Goal: Information Seeking & Learning: Learn about a topic

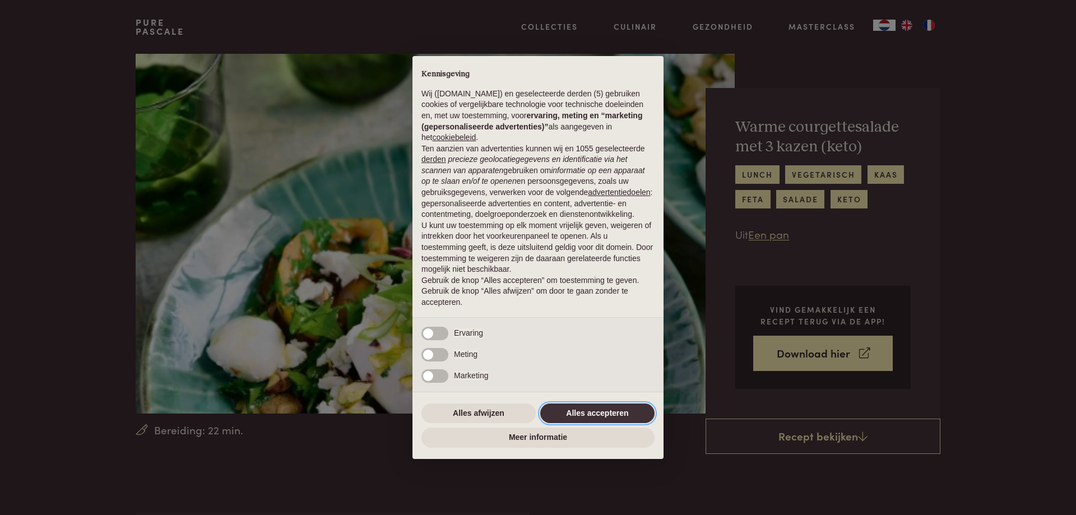
click at [580, 412] on button "Alles accepteren" at bounding box center [597, 414] width 114 height 20
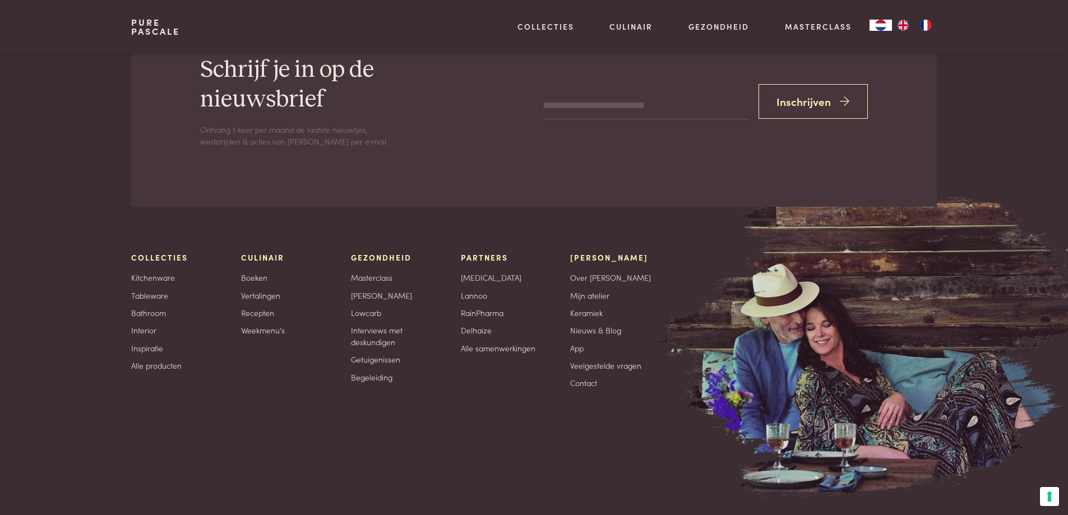
scroll to position [2018, 0]
click at [257, 316] on link "Recepten" at bounding box center [257, 313] width 33 height 12
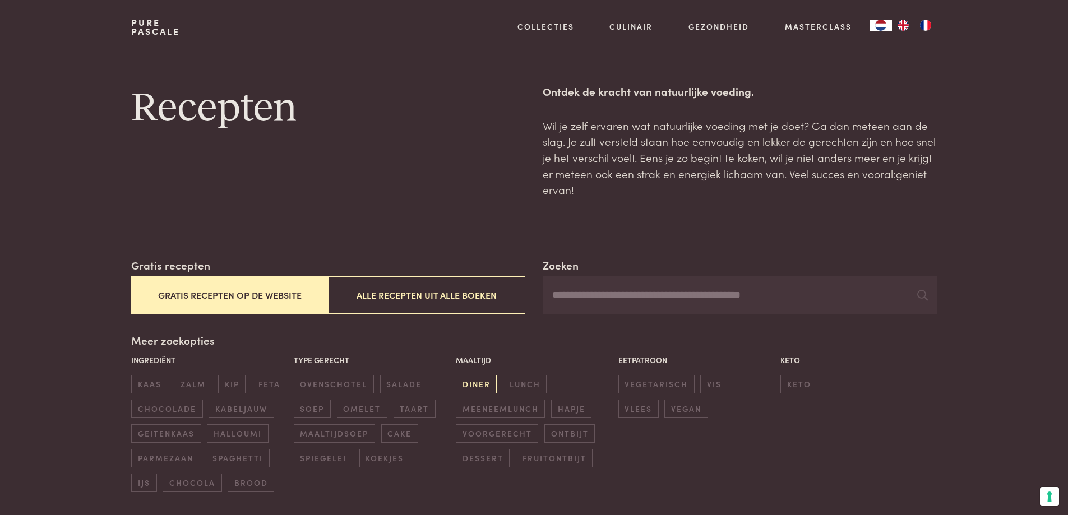
click at [474, 384] on span "diner" at bounding box center [476, 384] width 41 height 18
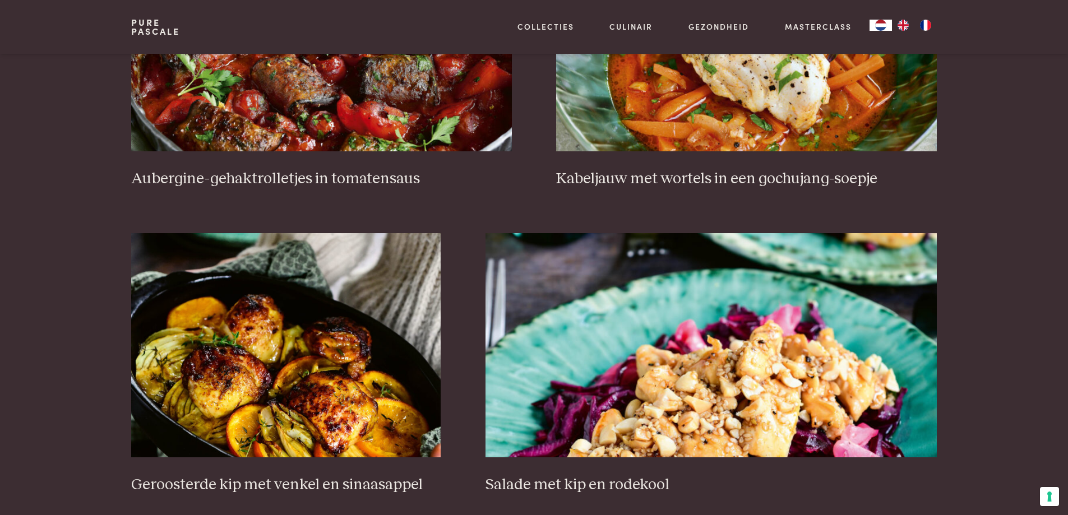
scroll to position [481, 0]
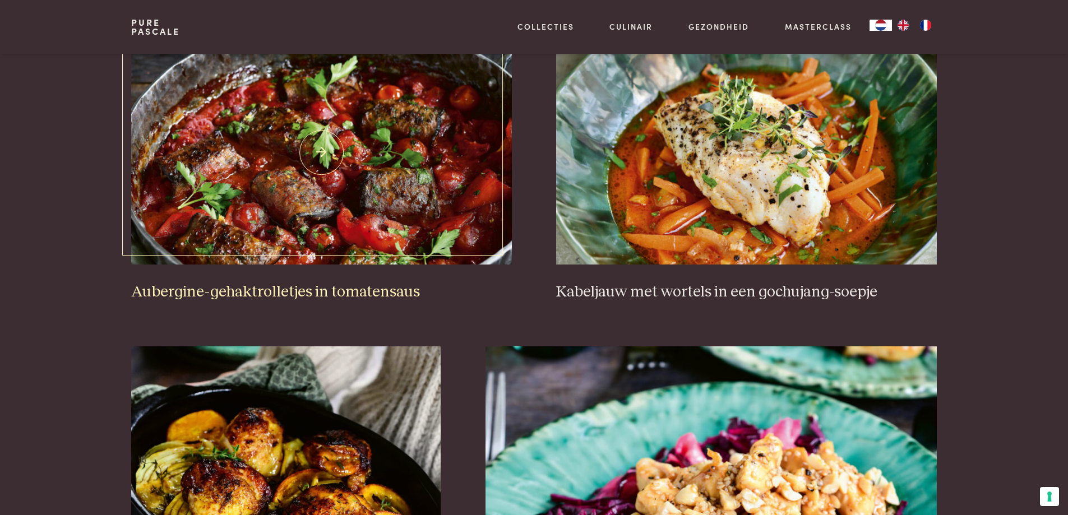
click at [323, 294] on h3 "Aubergine-gehaktrolletjes in tomatensaus" at bounding box center [321, 292] width 380 height 20
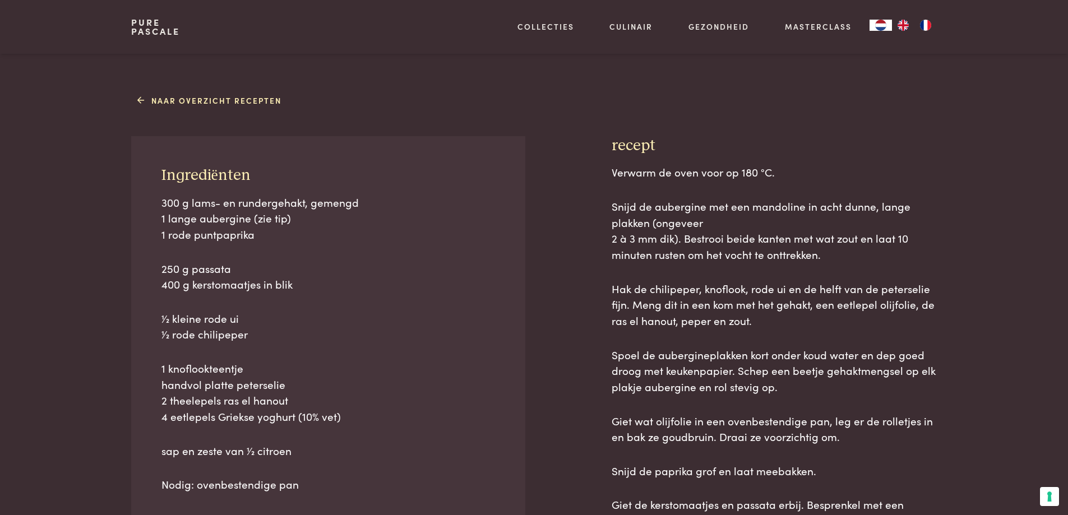
scroll to position [280, 0]
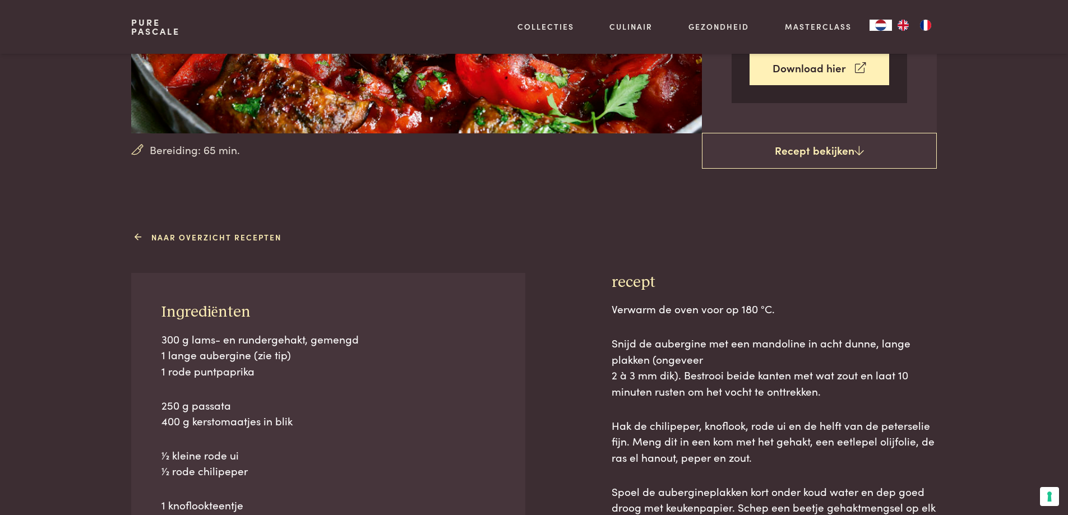
click at [207, 239] on link "Naar overzicht recepten" at bounding box center [209, 237] width 144 height 12
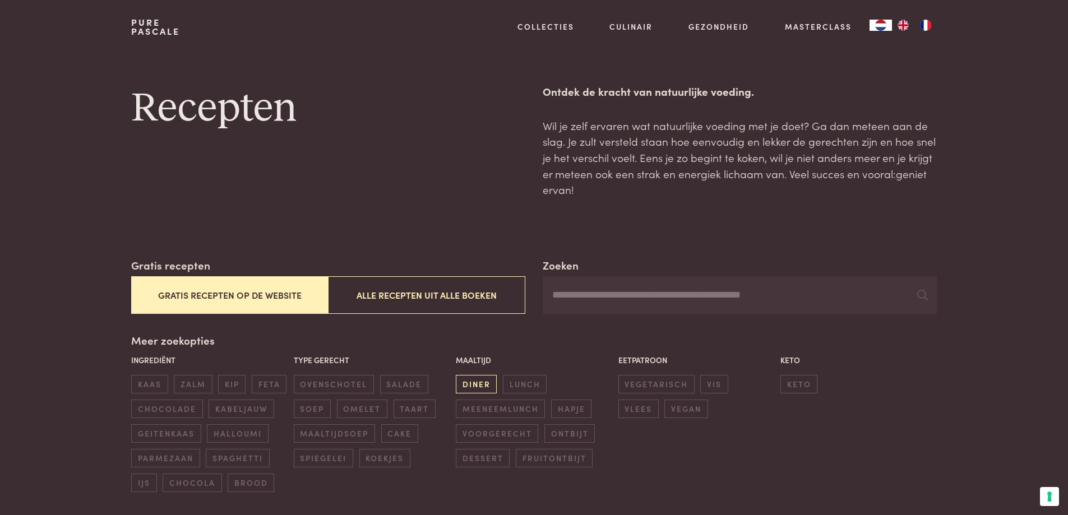
click at [479, 381] on span "diner" at bounding box center [476, 384] width 41 height 18
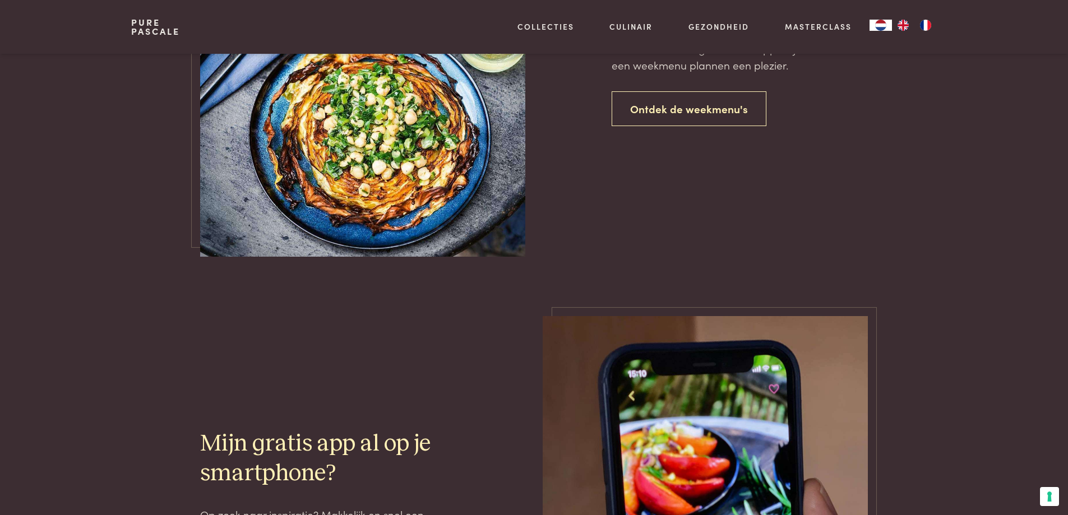
scroll to position [2667, 0]
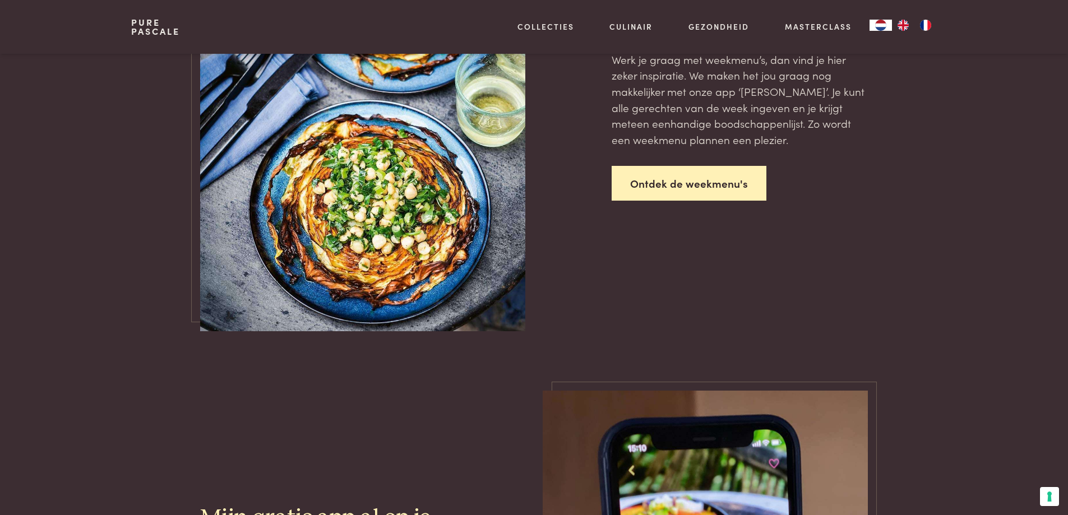
click at [662, 189] on link "Ontdek de weekmenu's" at bounding box center [688, 183] width 155 height 35
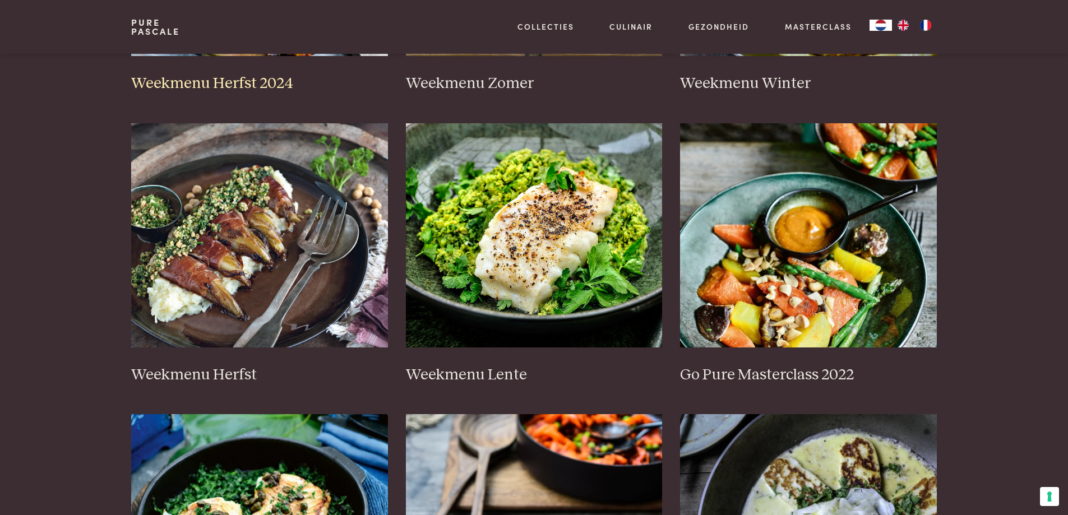
scroll to position [504, 0]
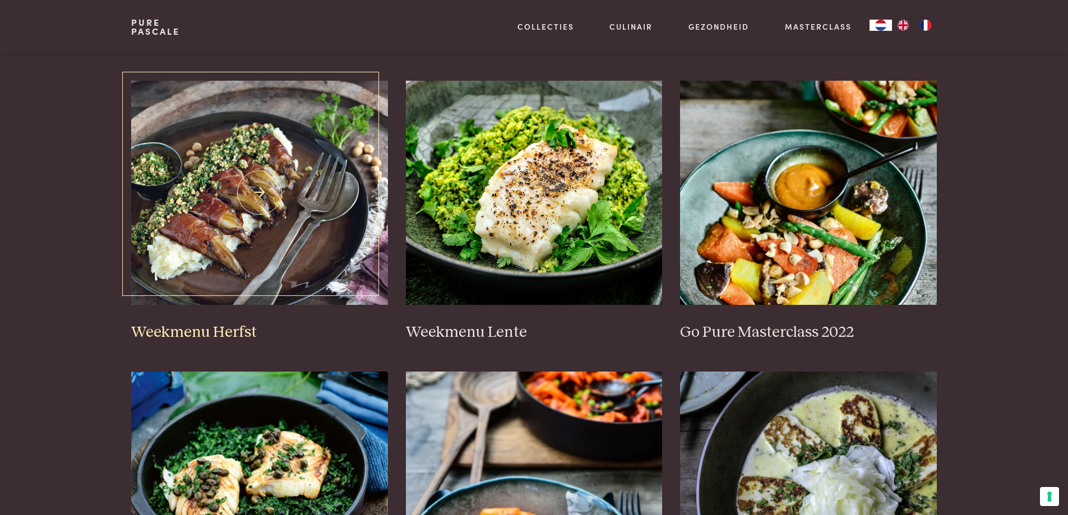
click at [231, 244] on img at bounding box center [259, 193] width 257 height 224
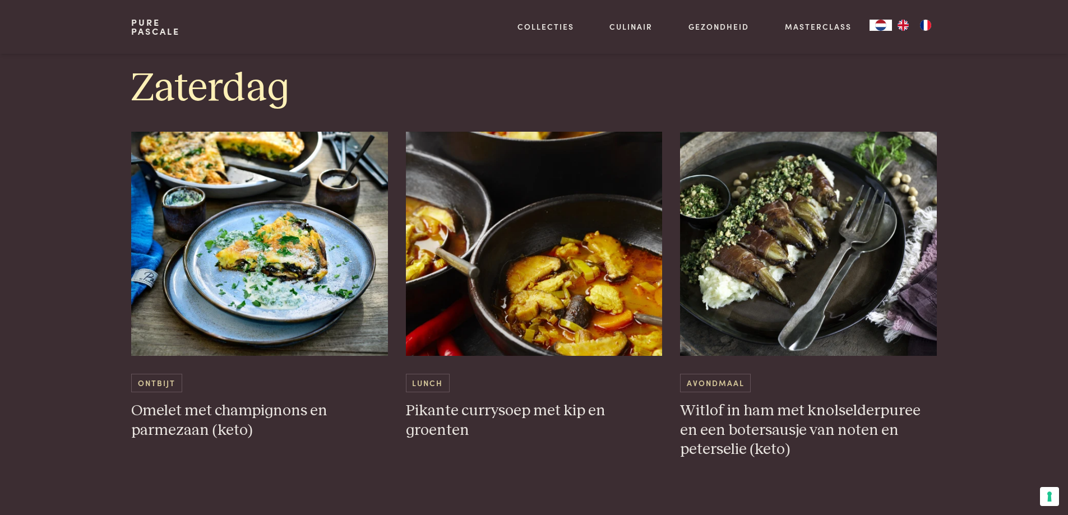
scroll to position [2858, 0]
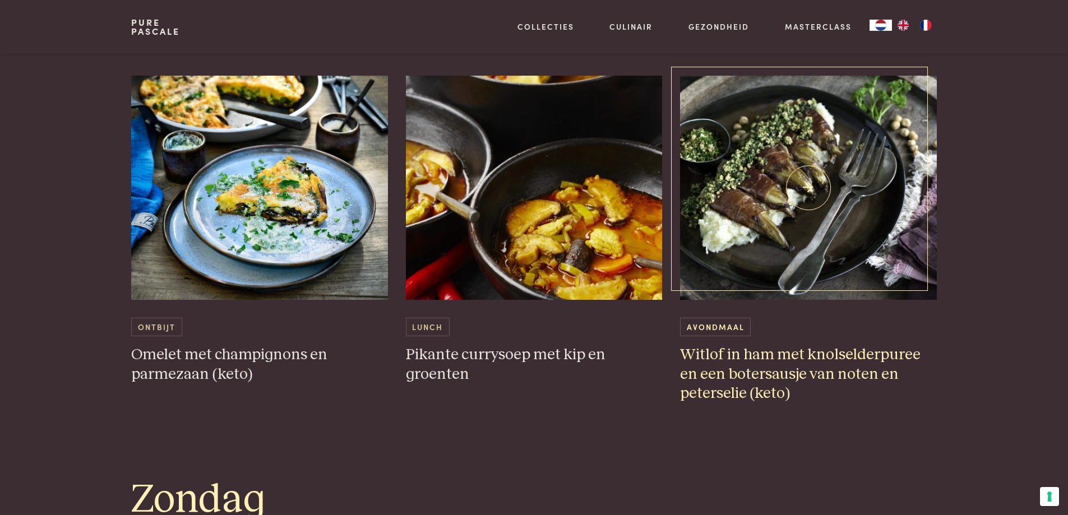
click at [791, 355] on h3 "Witlof in ham met knolselderpuree en een botersausje van noten en peterselie (k…" at bounding box center [808, 374] width 257 height 58
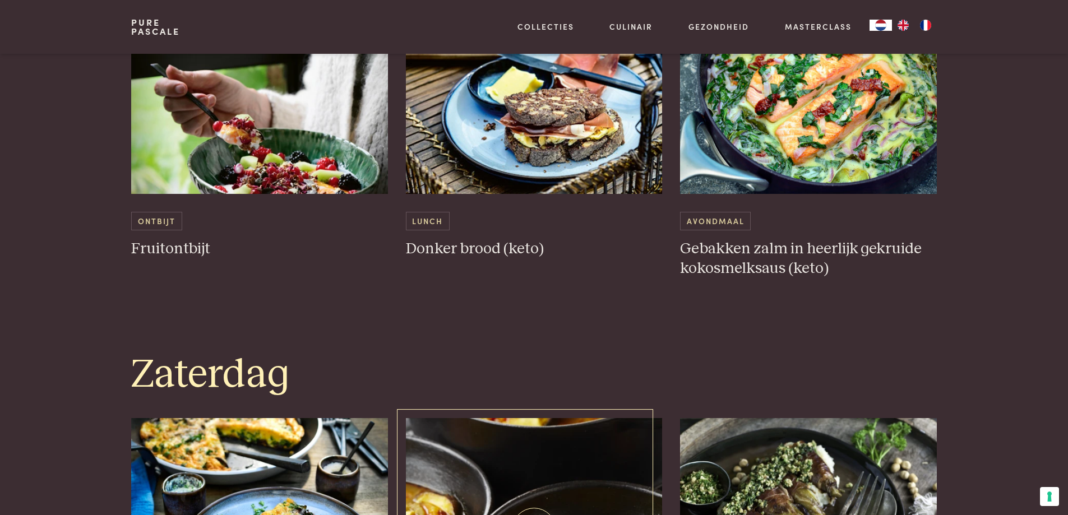
scroll to position [2452, 0]
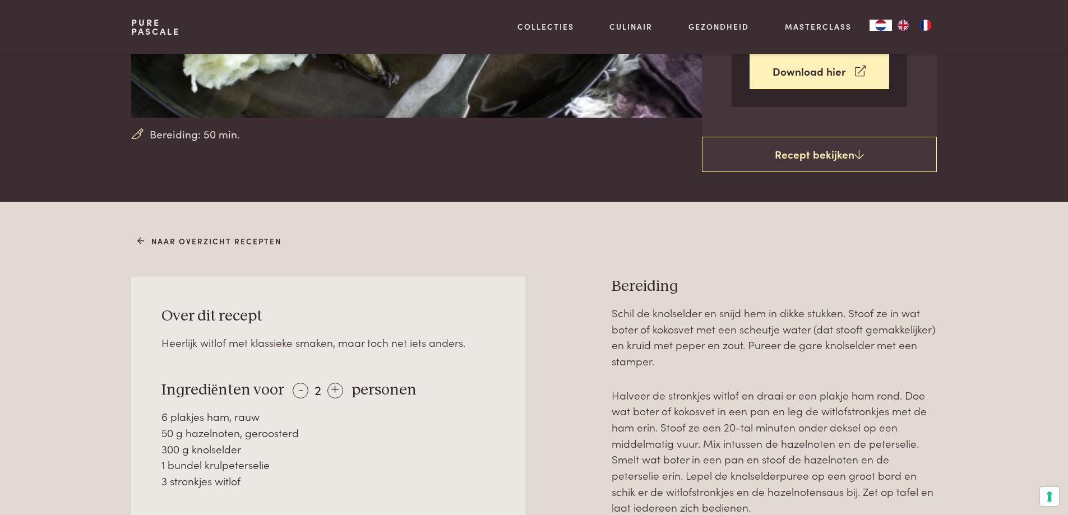
scroll to position [336, 0]
